Goal: Transaction & Acquisition: Purchase product/service

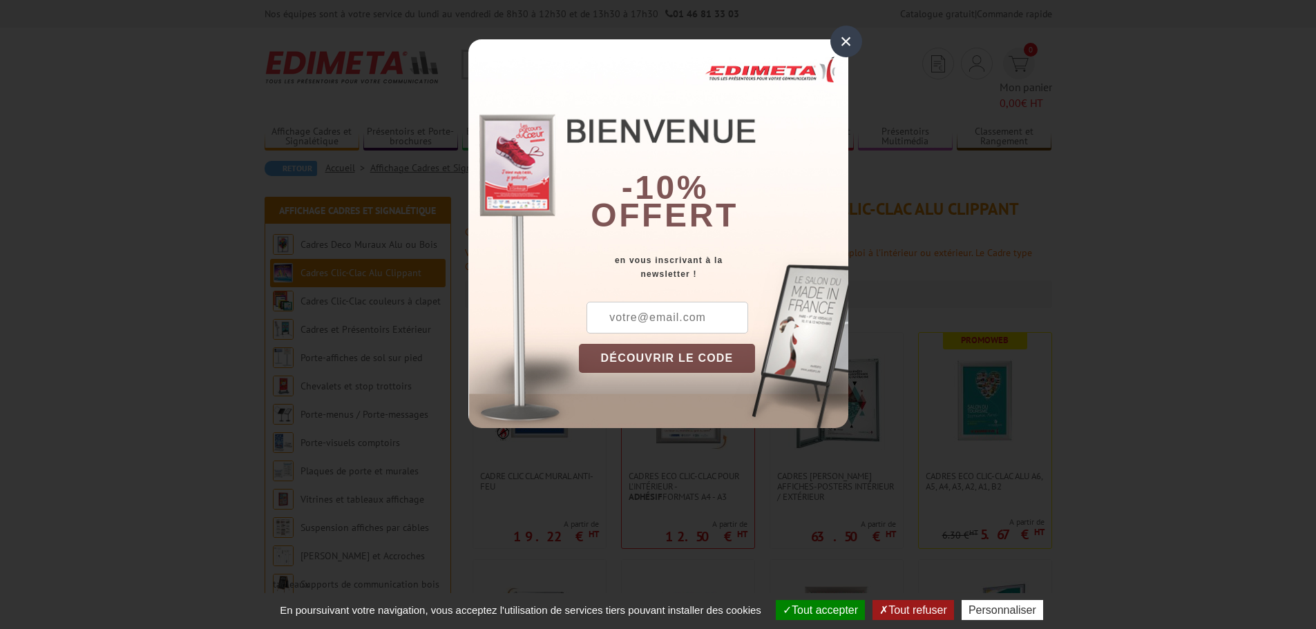
click at [847, 41] on div "×" at bounding box center [846, 42] width 32 height 32
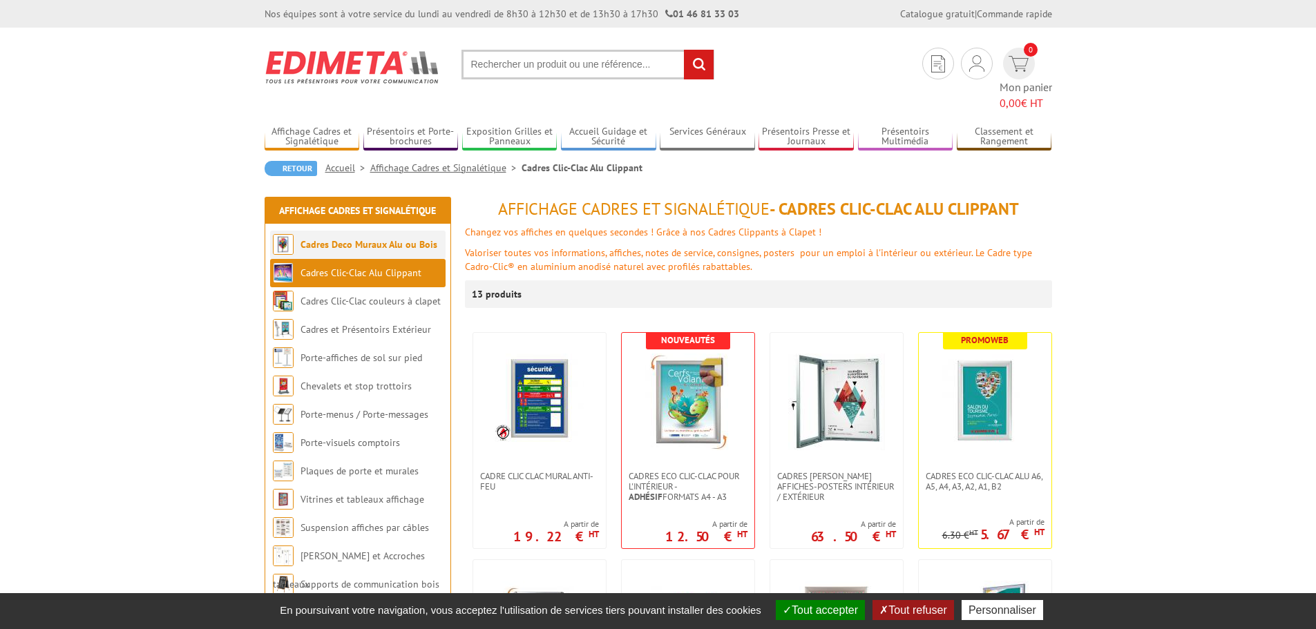
click at [437, 231] on li "Cadres Deco Muraux Alu ou Bois" at bounding box center [357, 245] width 175 height 28
click at [408, 238] on link "Cadres Deco Muraux Alu ou Bois" at bounding box center [369, 244] width 137 height 12
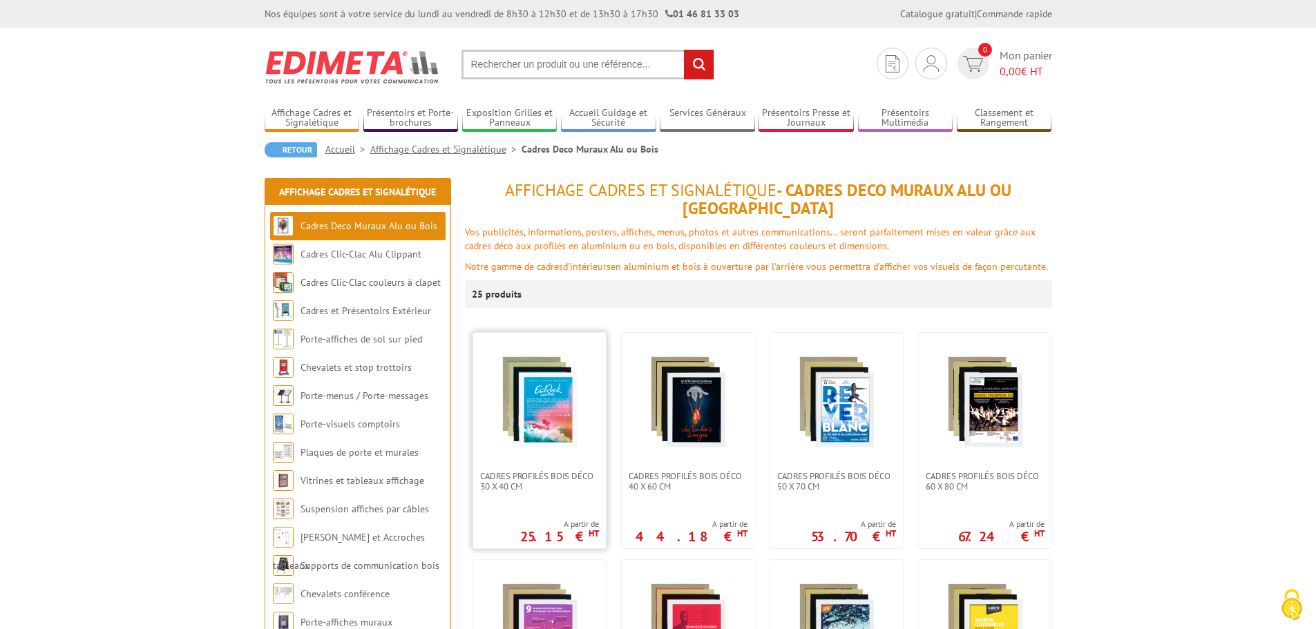
click at [545, 415] on img at bounding box center [539, 402] width 97 height 97
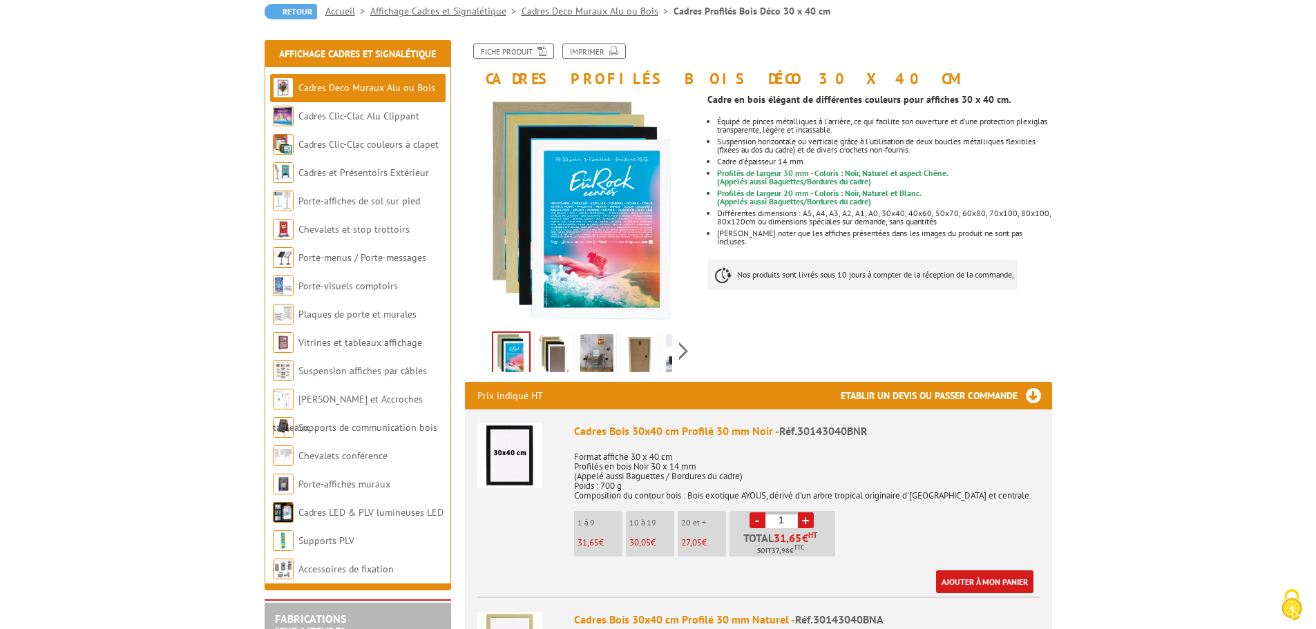
scroll to position [137, 0]
